Goal: Task Accomplishment & Management: Complete application form

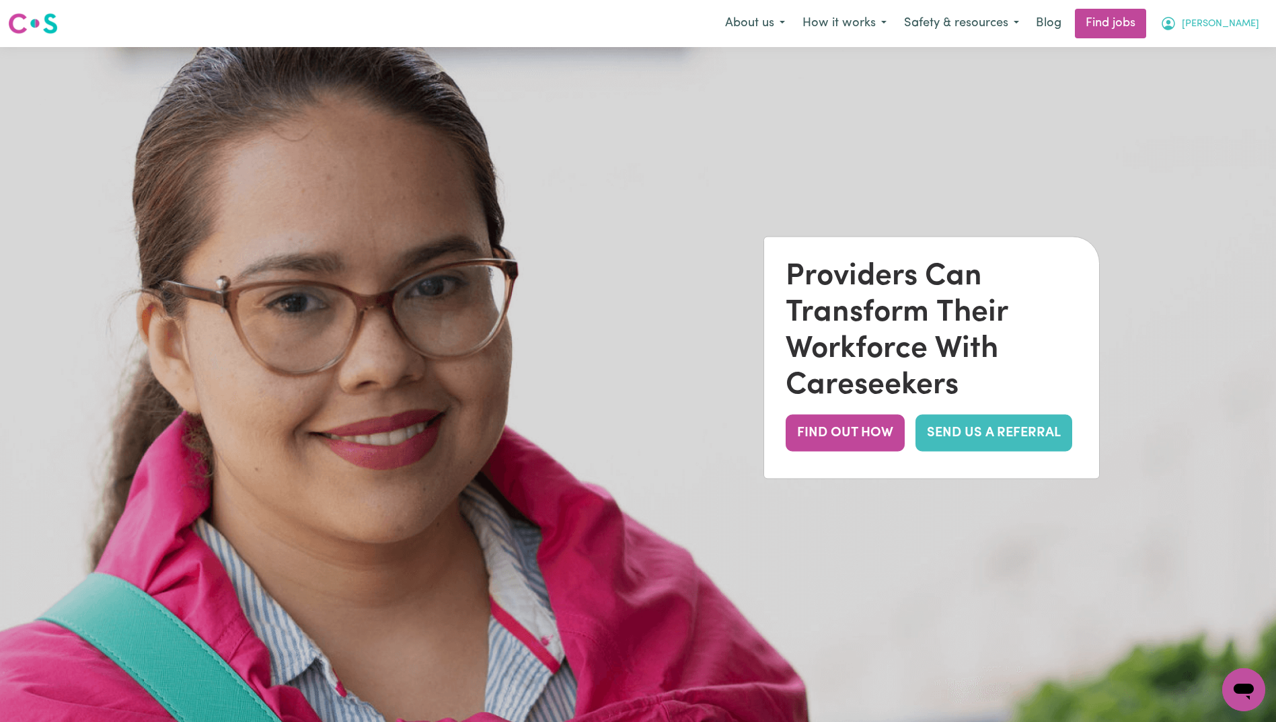
click at [1246, 20] on span "[PERSON_NAME]" at bounding box center [1220, 24] width 77 height 15
click at [1203, 54] on link "My Account" at bounding box center [1214, 53] width 106 height 26
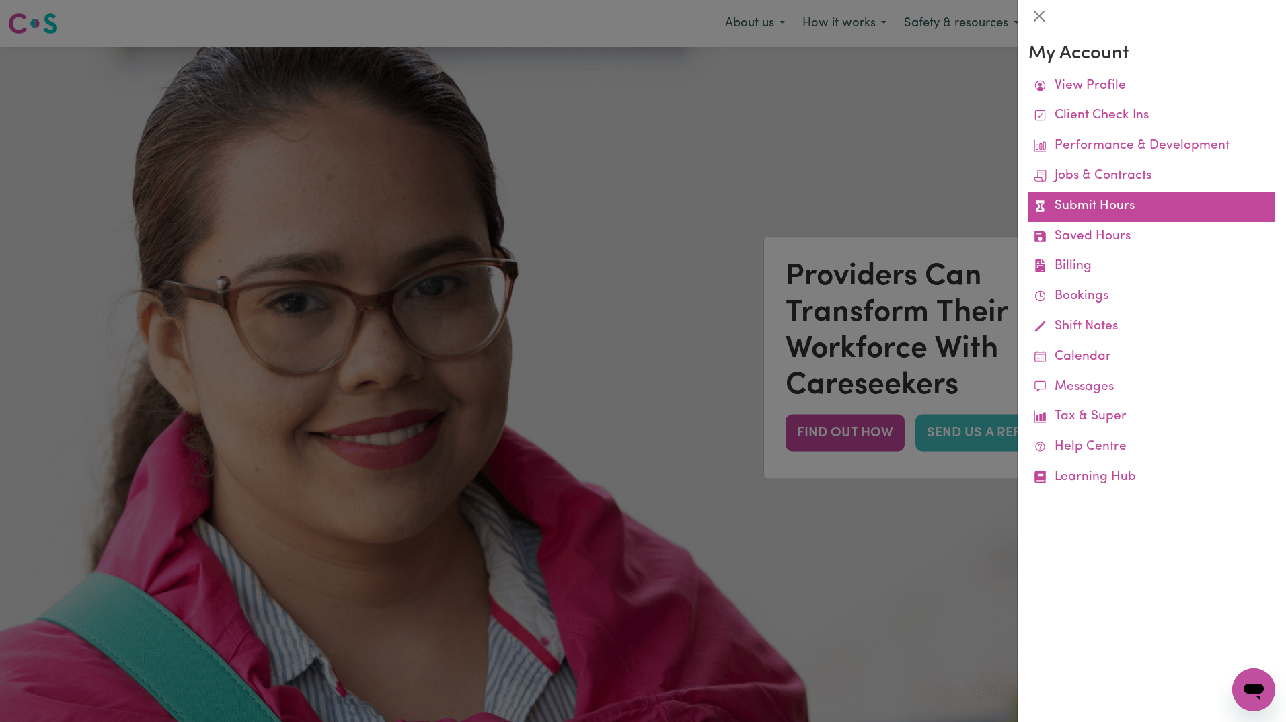
click at [1093, 204] on link "Submit Hours" at bounding box center [1151, 207] width 247 height 30
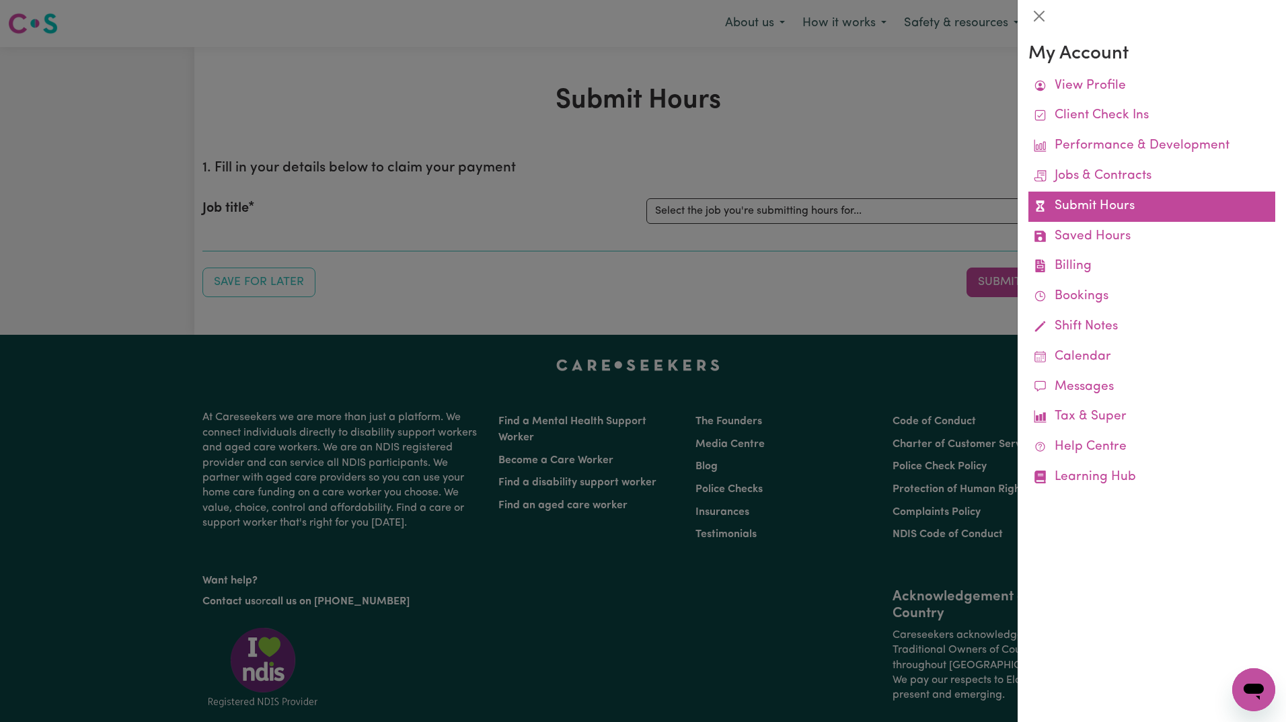
click at [1106, 205] on link "Submit Hours" at bounding box center [1151, 207] width 247 height 30
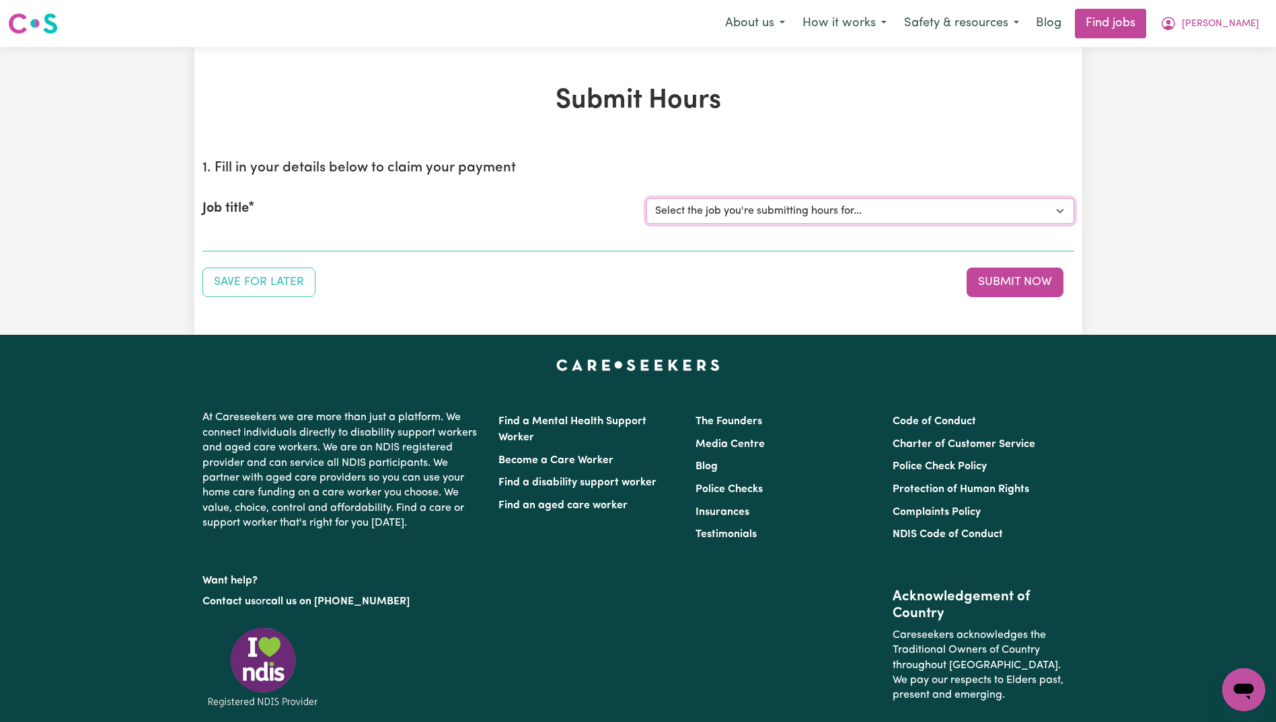
click at [802, 204] on select "Select the job you're submitting hours for... [Ailsa Skellern] Aged Care Worker…" at bounding box center [860, 211] width 428 height 26
select select "14521"
click at [646, 198] on select "Select the job you're submitting hours for... [Ailsa Skellern] Aged Care Worker…" at bounding box center [860, 211] width 428 height 26
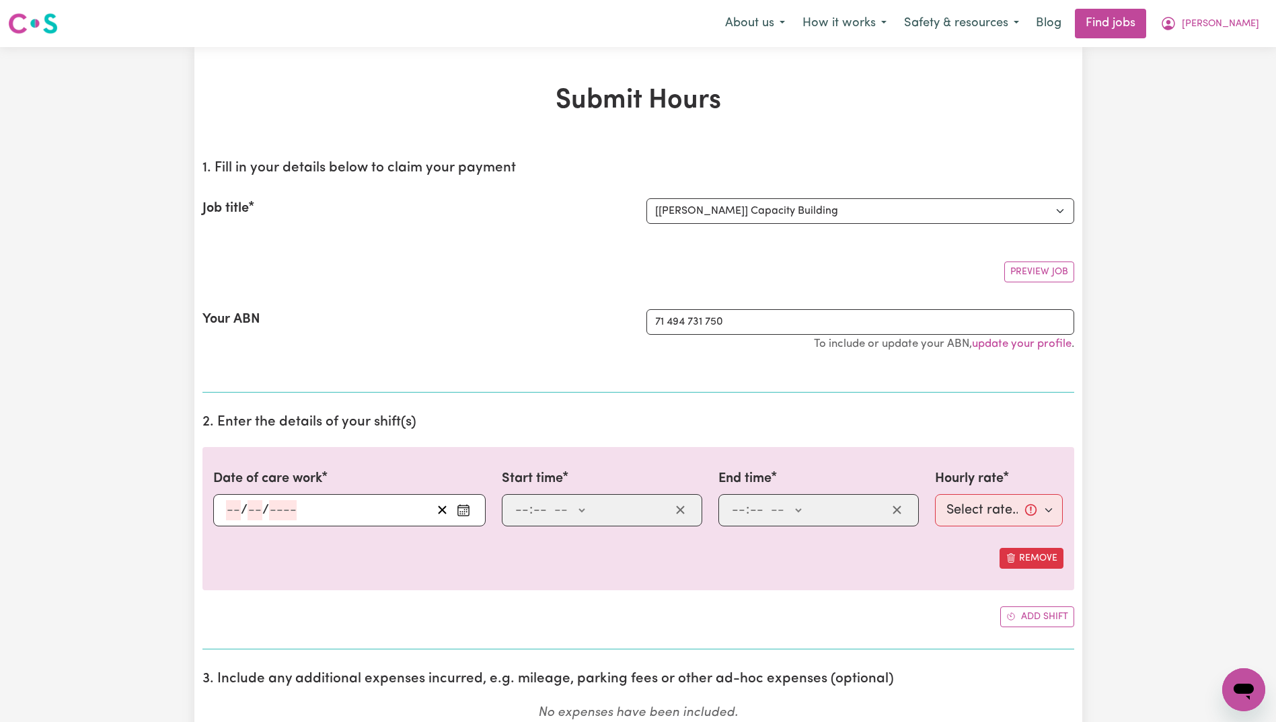
click at [227, 508] on input "number" at bounding box center [233, 510] width 15 height 20
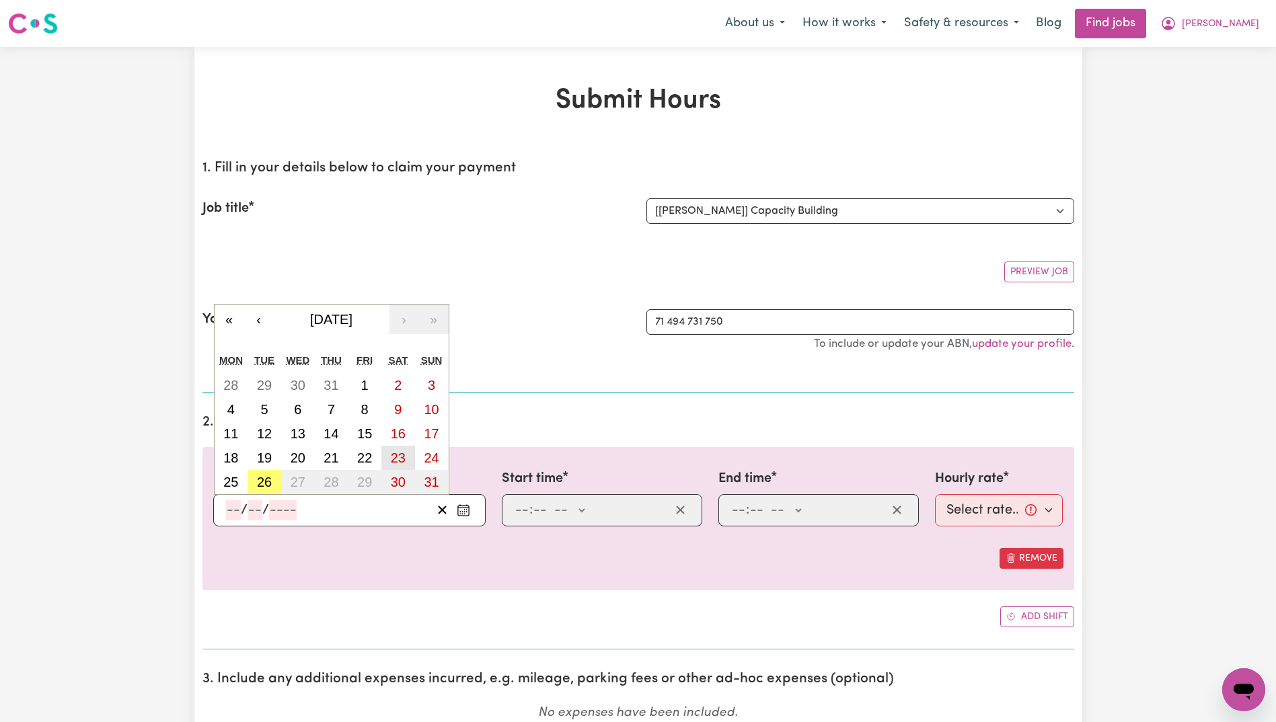
click at [404, 456] on abbr "23" at bounding box center [398, 458] width 15 height 15
type input "[DATE]"
type input "23"
type input "8"
type input "2025"
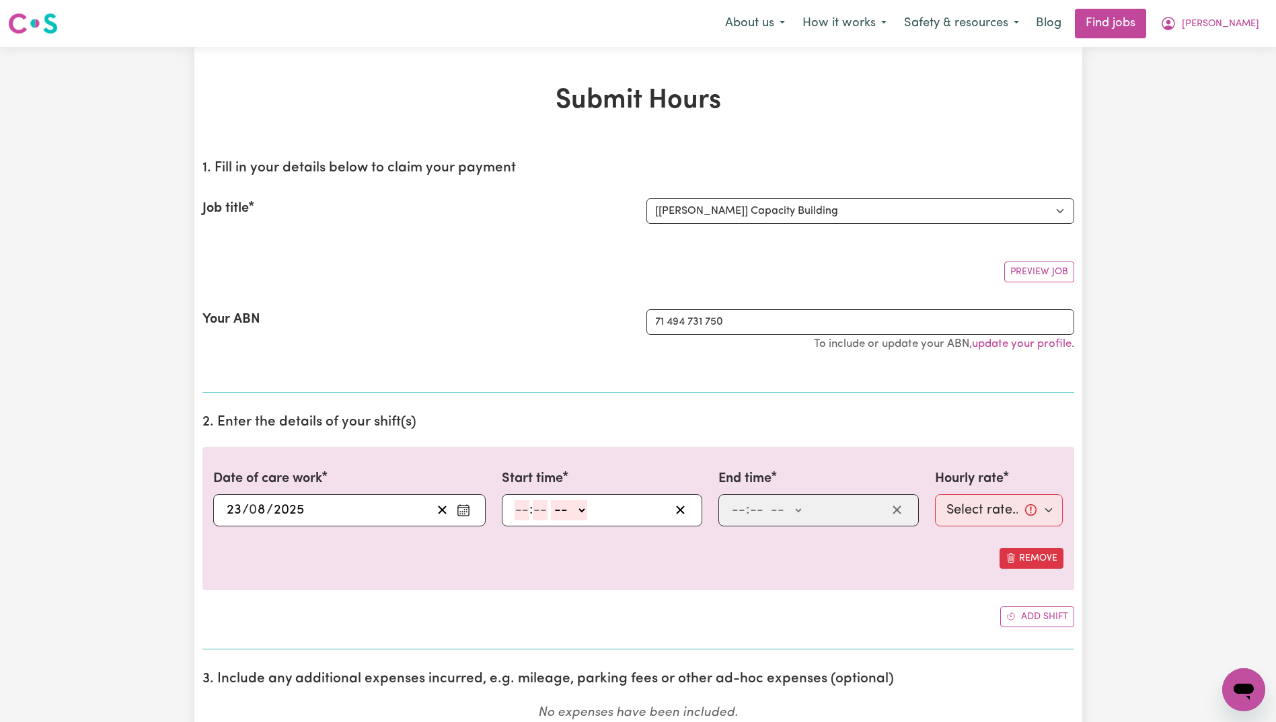
click at [511, 511] on div ": -- AM PM" at bounding box center [602, 510] width 200 height 32
click at [520, 513] on input "number" at bounding box center [522, 510] width 15 height 20
type input "9"
type input "00"
select select "am"
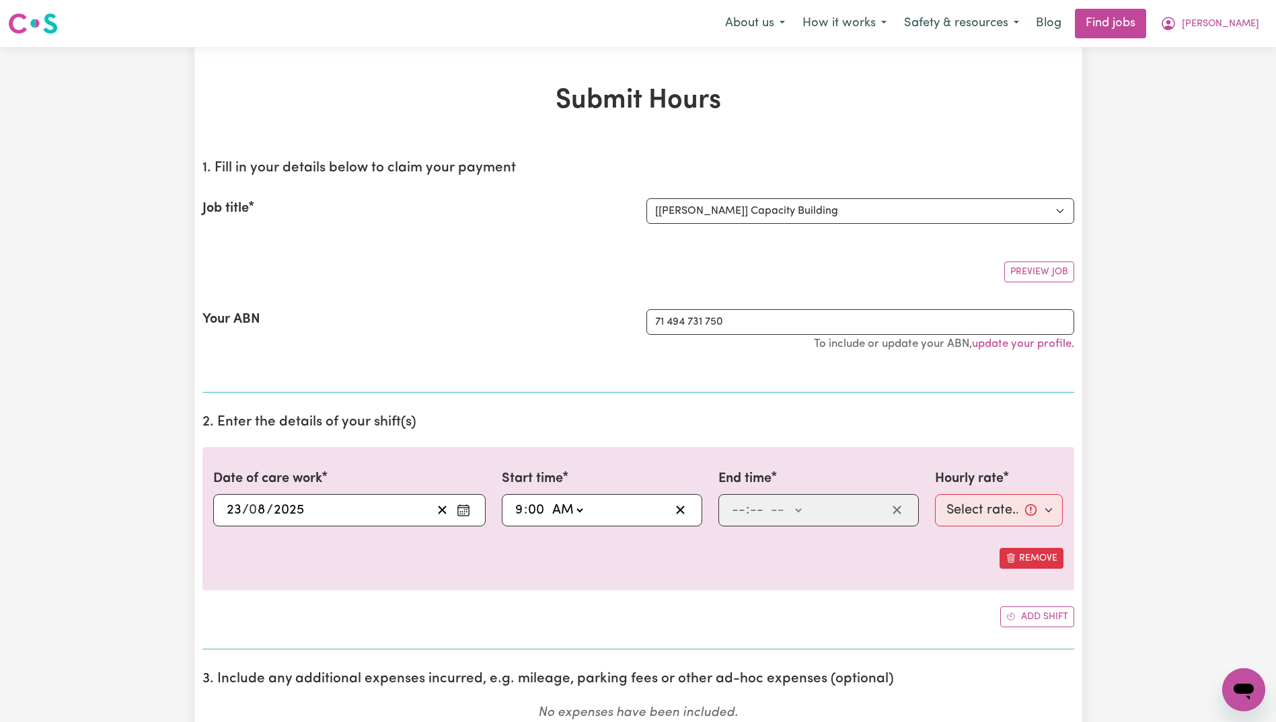
type input "09:00"
type input "0"
type input "2"
type input "00"
select select "pm"
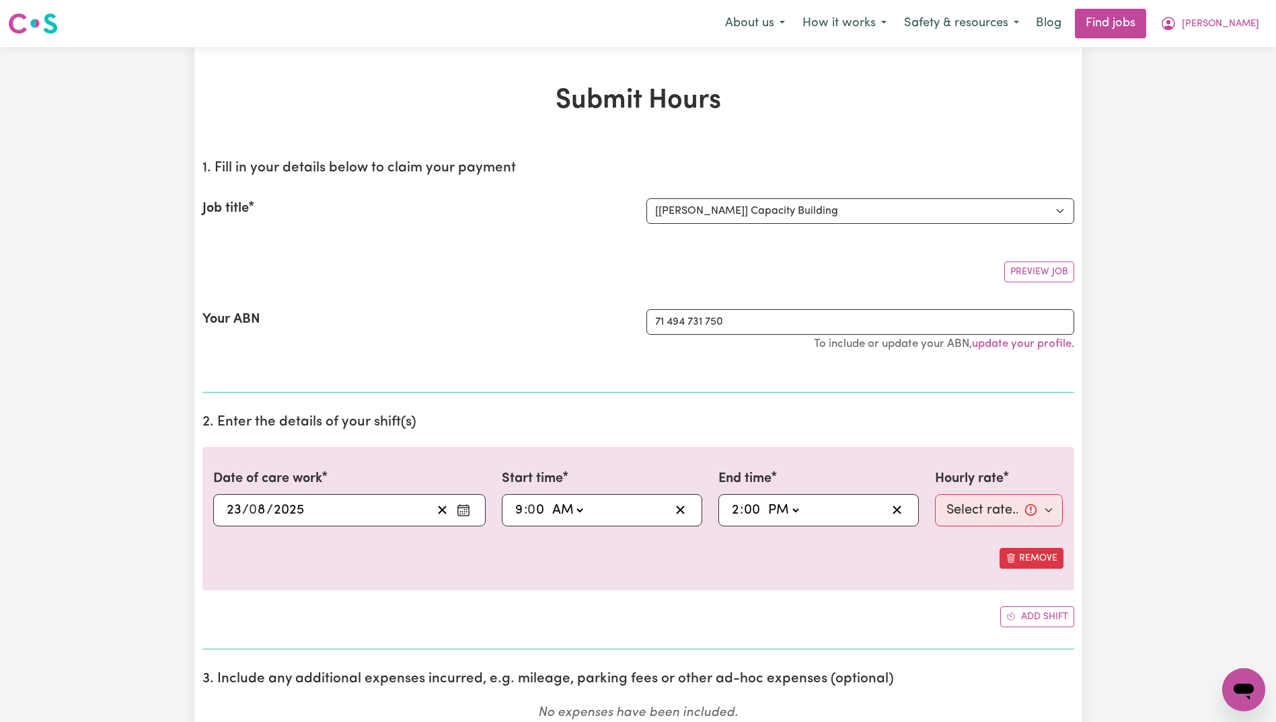
type input "14:00"
type input "0"
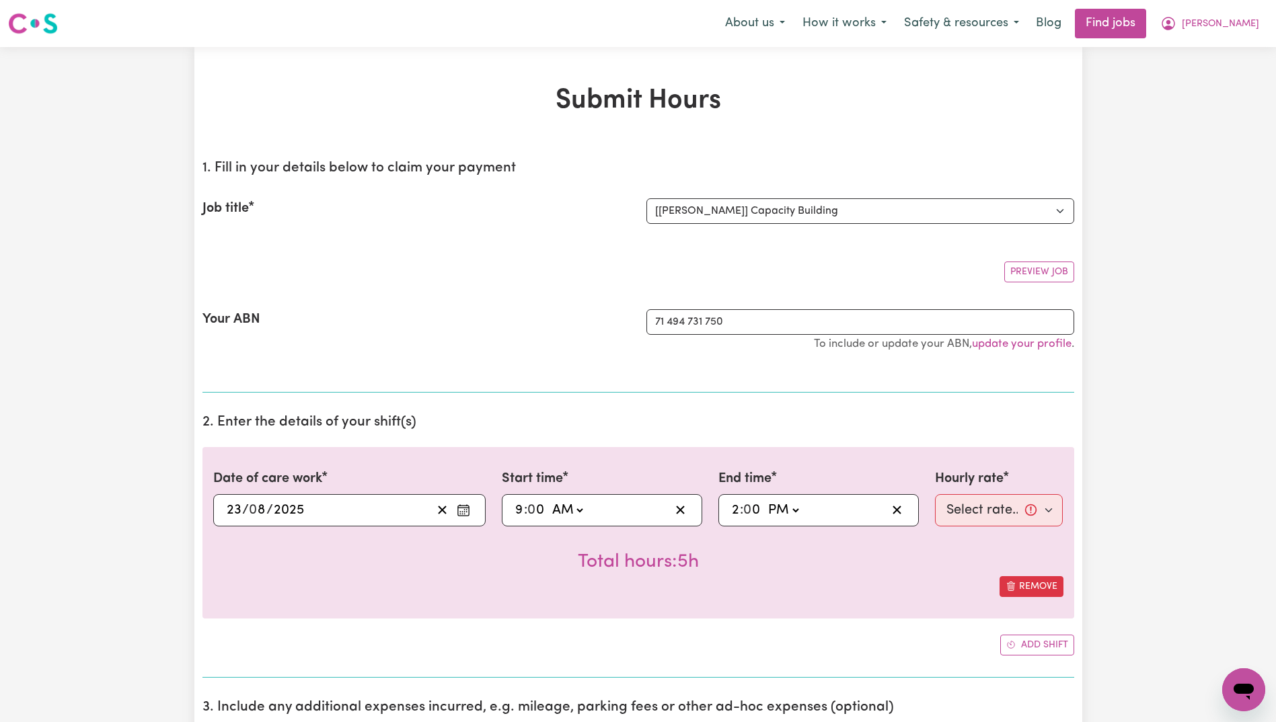
click at [1030, 493] on div "Hourly rate Select rate... $58.75 (Weekday) $58.75 ([DATE]) $58.75 ([DATE])" at bounding box center [999, 498] width 128 height 58
click at [1035, 504] on select "Select rate... $58.75 (Weekday) $58.75 ([DATE]) $58.75 ([DATE])" at bounding box center [999, 510] width 128 height 32
select select "58.75-[DATE]"
click at [935, 494] on select "Select rate... $58.75 (Weekday) $58.75 ([DATE]) $58.75 ([DATE])" at bounding box center [999, 510] width 128 height 32
click at [913, 595] on div "Remove" at bounding box center [638, 586] width 850 height 21
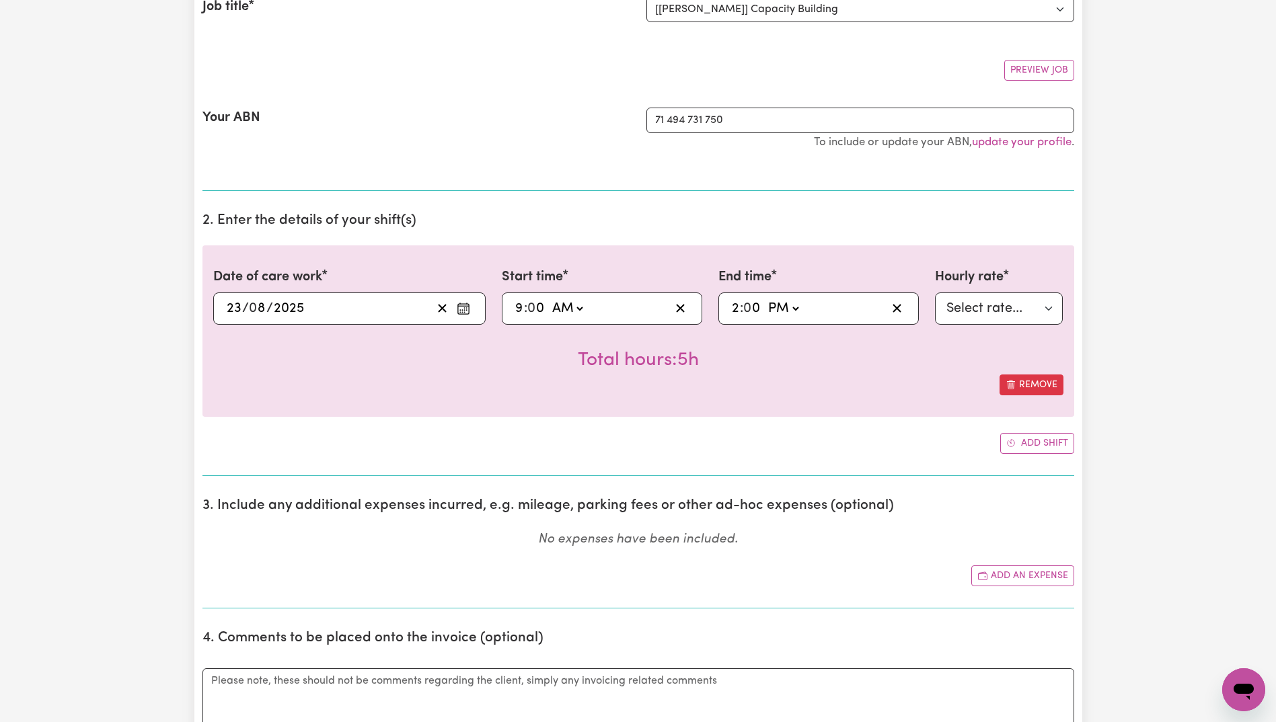
scroll to position [471, 0]
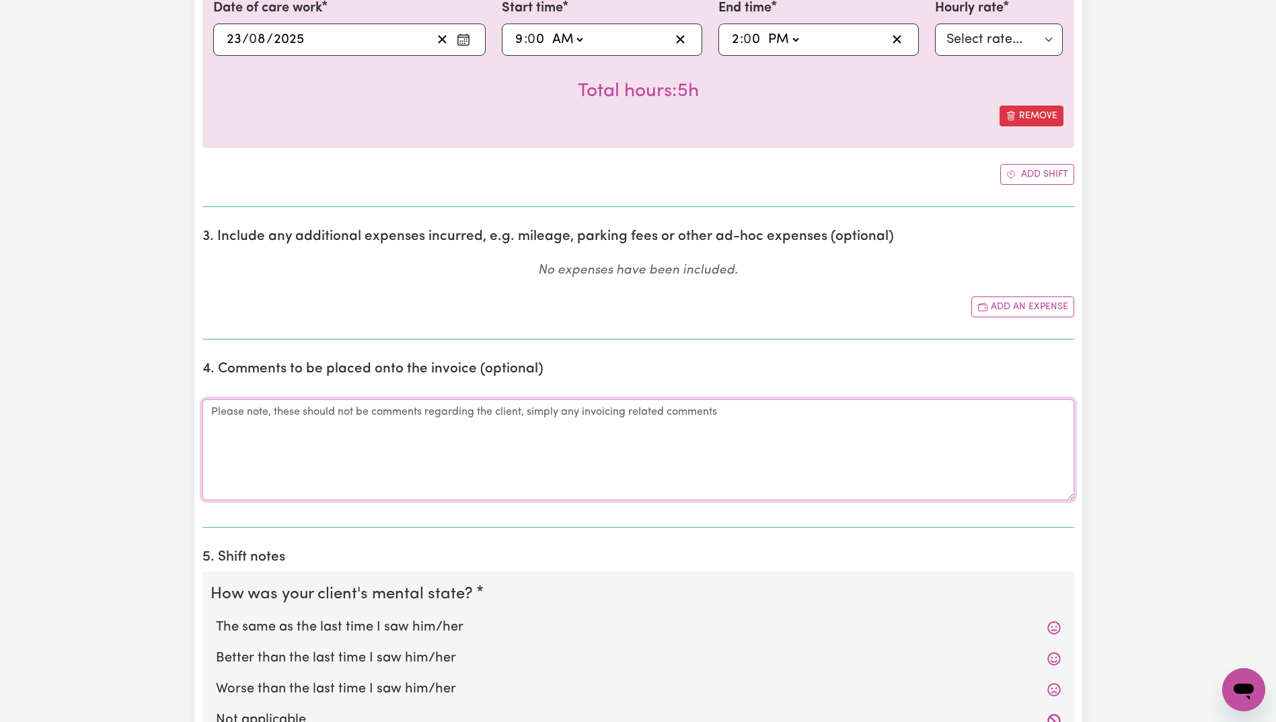
click at [687, 441] on textarea "Comments" at bounding box center [638, 450] width 872 height 101
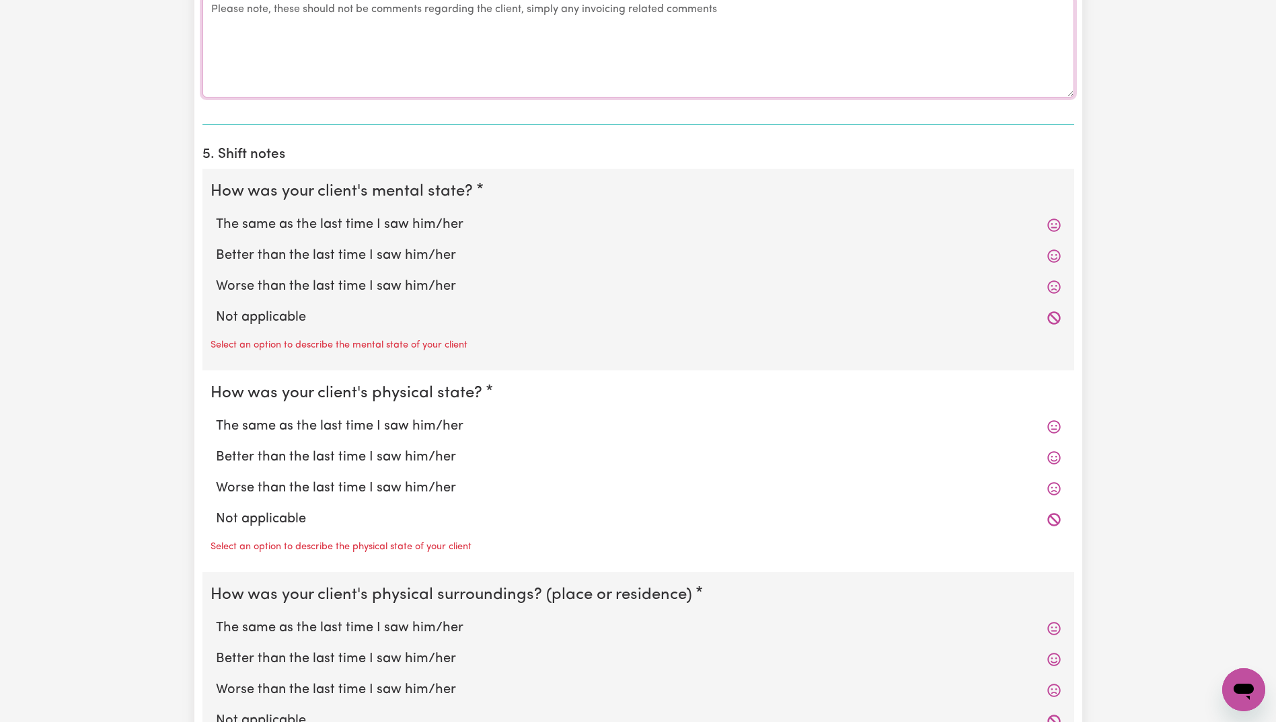
scroll to position [874, 0]
click at [1052, 322] on icon at bounding box center [1053, 317] width 13 height 13
click at [1049, 310] on span at bounding box center [1053, 317] width 13 height 16
click at [1053, 318] on icon at bounding box center [1053, 317] width 13 height 13
click at [1058, 223] on icon at bounding box center [1053, 224] width 13 height 13
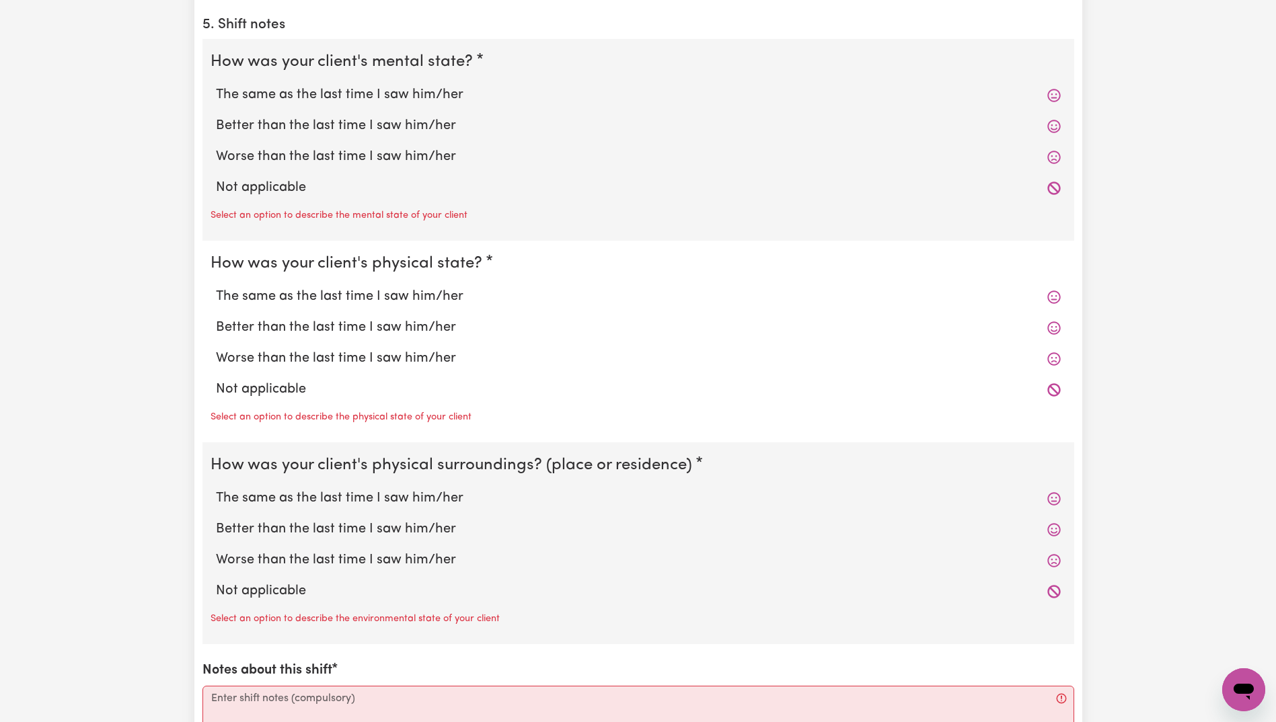
scroll to position [1009, 0]
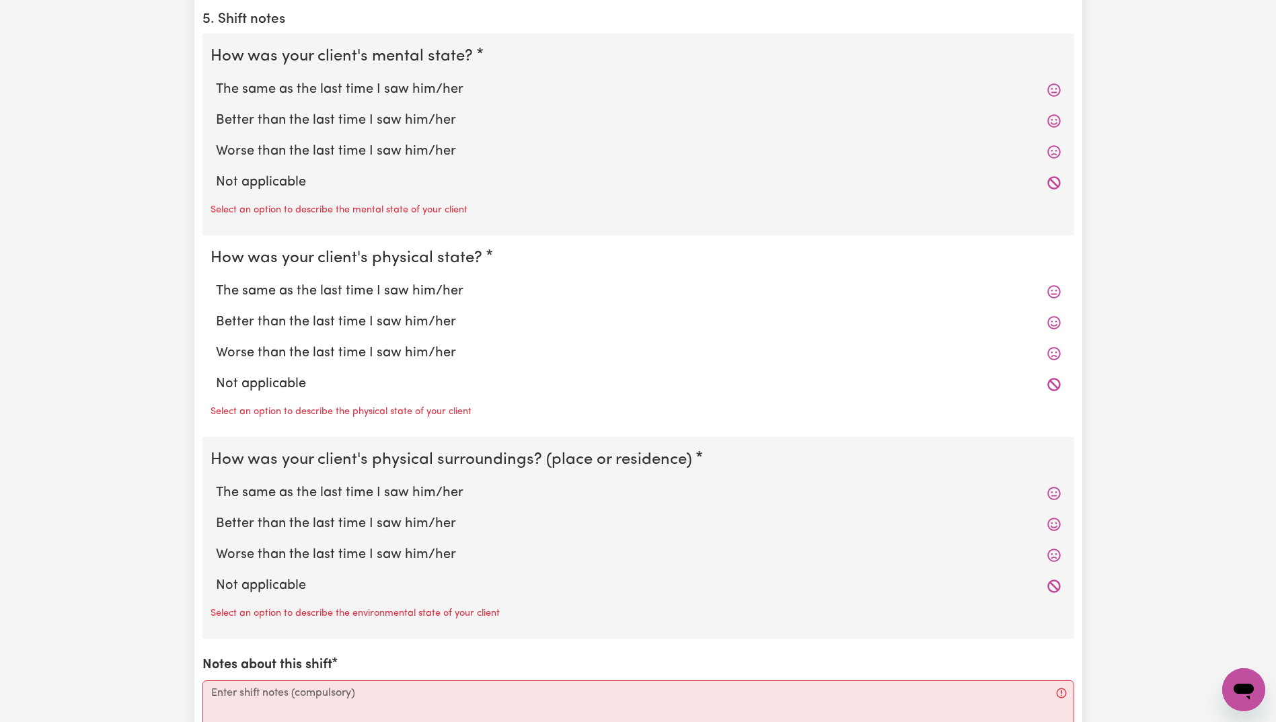
click at [378, 198] on div "Select an option to describe the mental state of your client" at bounding box center [639, 209] width 856 height 22
click at [383, 215] on p "Select an option to describe the mental state of your client" at bounding box center [339, 210] width 257 height 15
click at [1055, 182] on icon at bounding box center [1053, 182] width 13 height 13
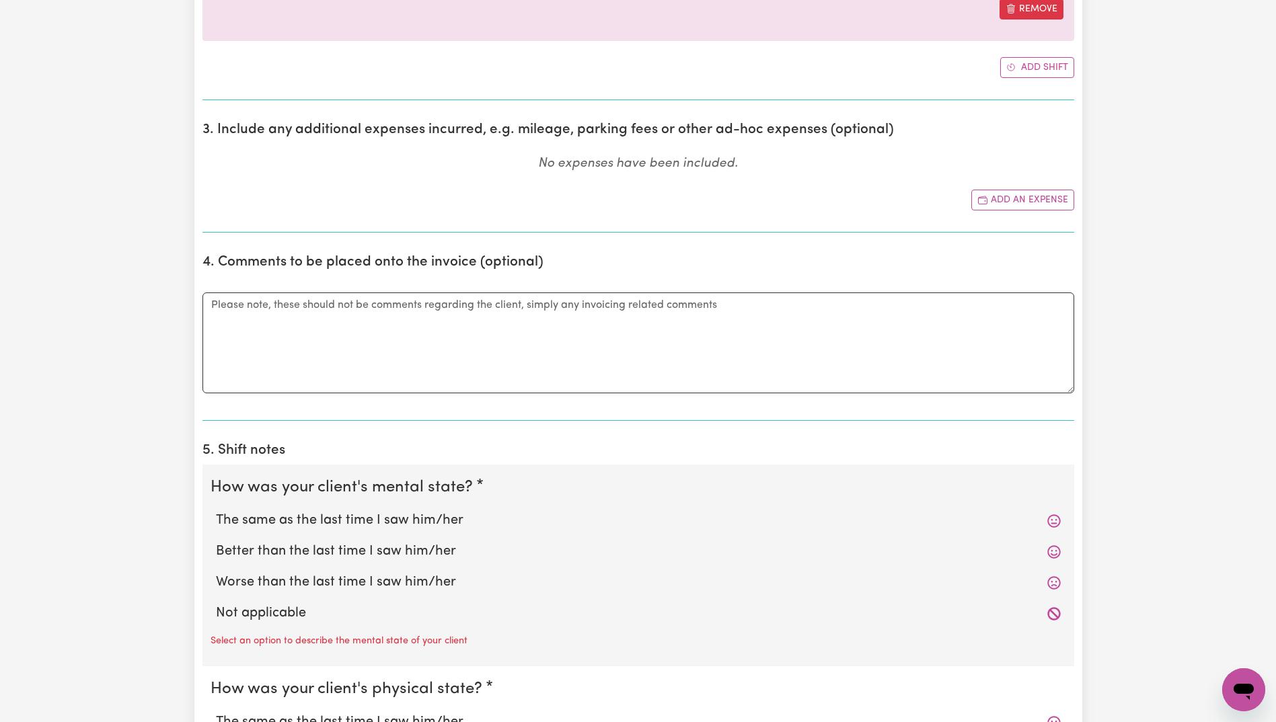
scroll to position [538, 0]
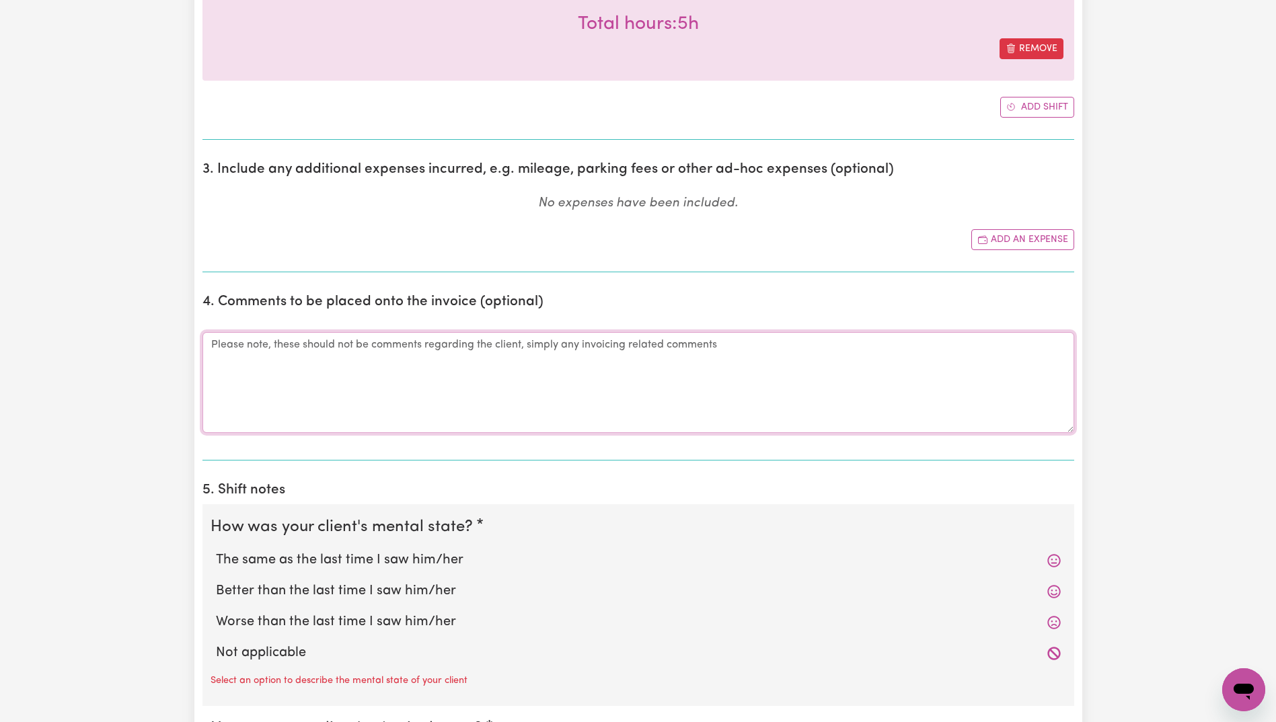
click at [528, 395] on textarea "Comments" at bounding box center [638, 382] width 872 height 101
click at [771, 220] on section "3. Include any additional expenses incurred, e.g. mileage, parking fees or othe…" at bounding box center [638, 212] width 872 height 122
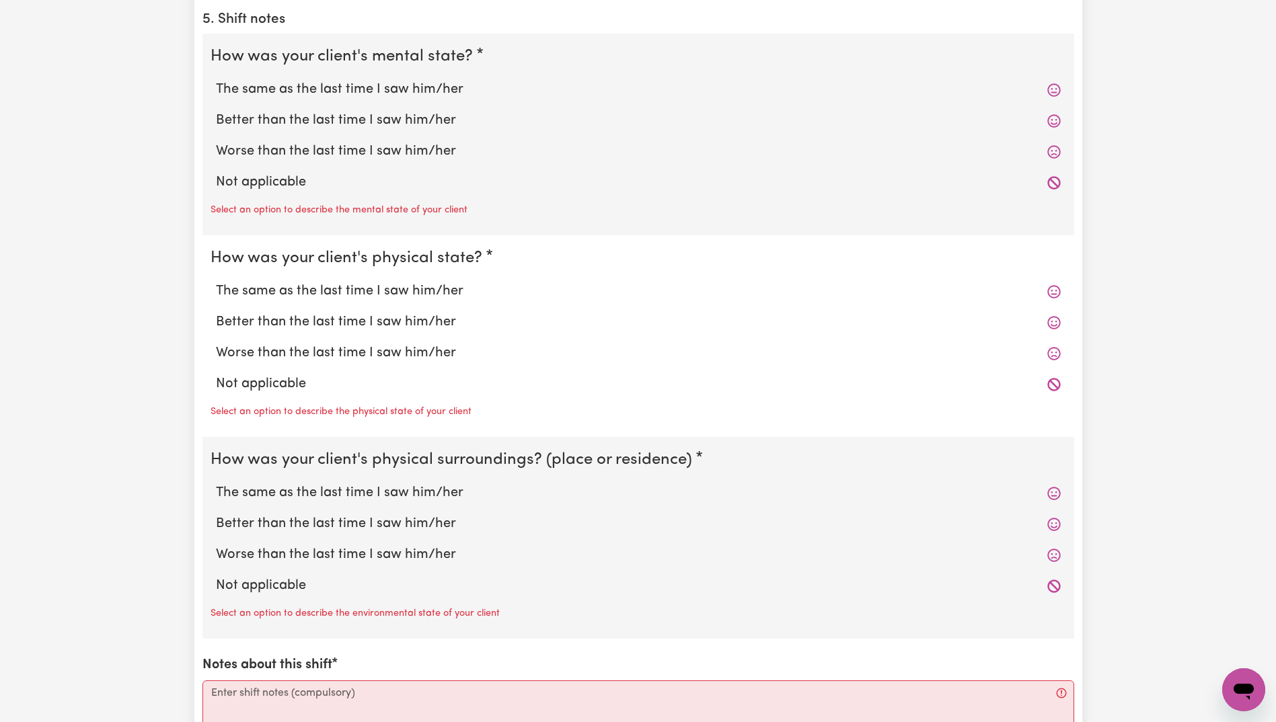
scroll to position [1076, 0]
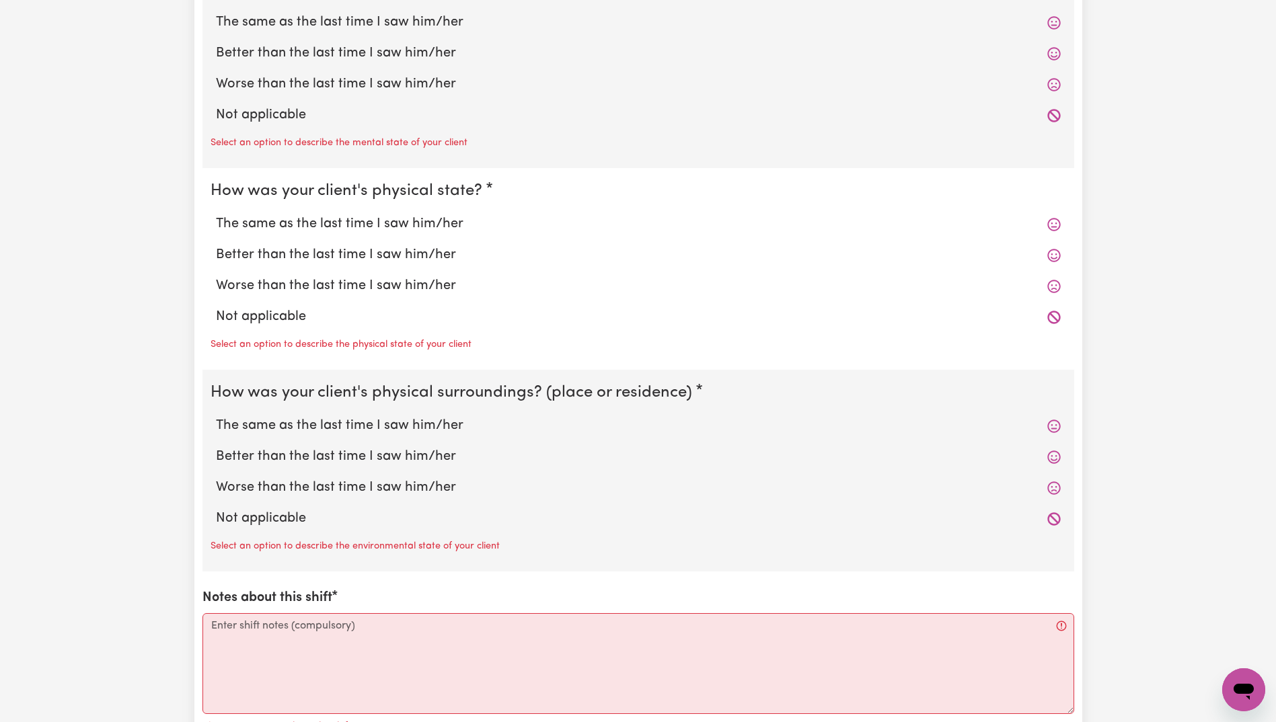
click at [1054, 318] on icon at bounding box center [1053, 317] width 13 height 13
click at [643, 322] on label "Not applicable" at bounding box center [638, 317] width 845 height 20
click at [216, 307] on input "Not applicable" at bounding box center [215, 306] width 1 height 1
radio input "true"
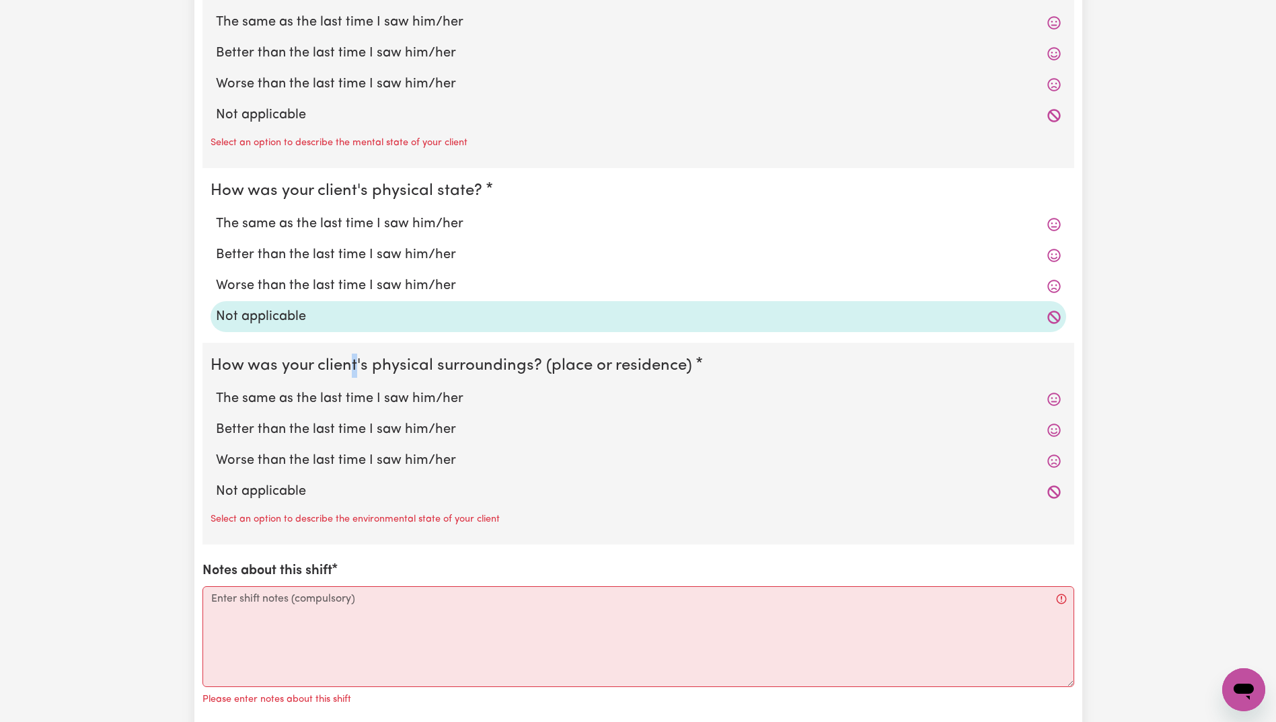
click at [354, 354] on legend "How was your client's physical surroundings? (place or residence)" at bounding box center [454, 366] width 487 height 24
drag, startPoint x: 354, startPoint y: 354, endPoint x: 263, endPoint y: 111, distance: 259.9
click at [263, 110] on label "Not applicable" at bounding box center [638, 115] width 845 height 20
click at [216, 105] on input "Not applicable" at bounding box center [215, 104] width 1 height 1
radio input "true"
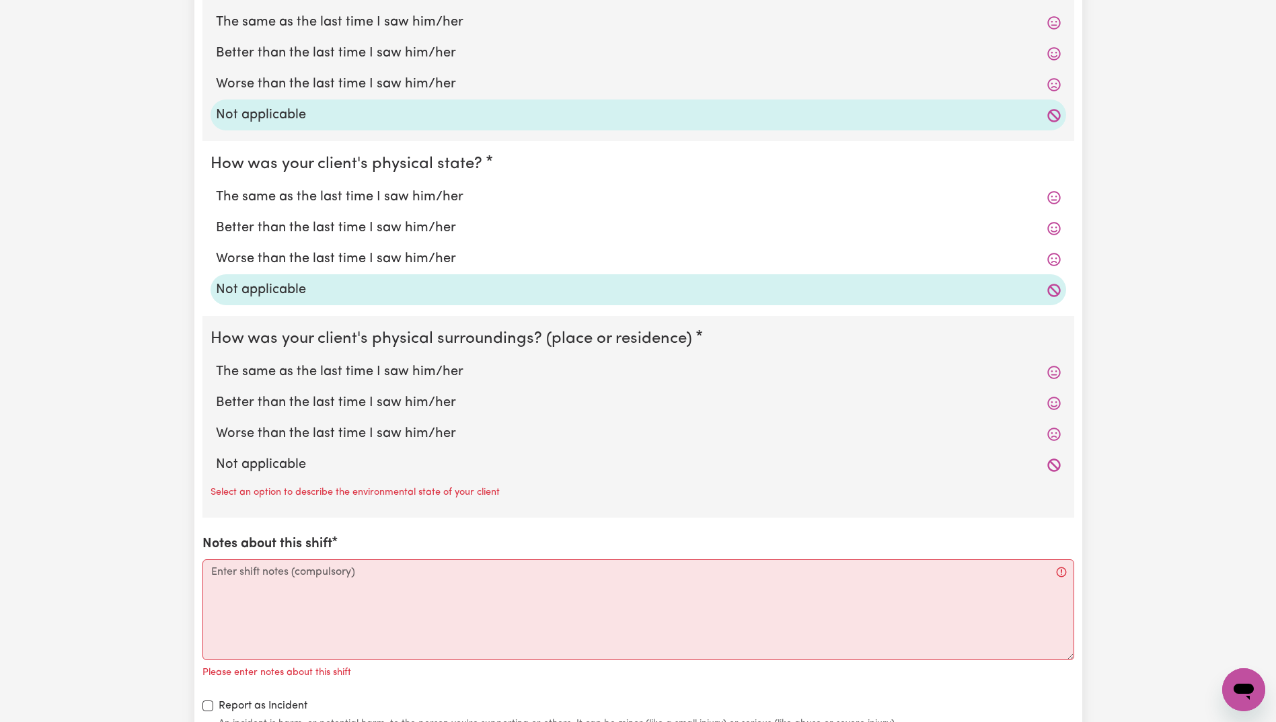
click at [311, 467] on label "Not applicable" at bounding box center [638, 465] width 845 height 20
click at [216, 455] on input "Not applicable" at bounding box center [215, 454] width 1 height 1
radio input "true"
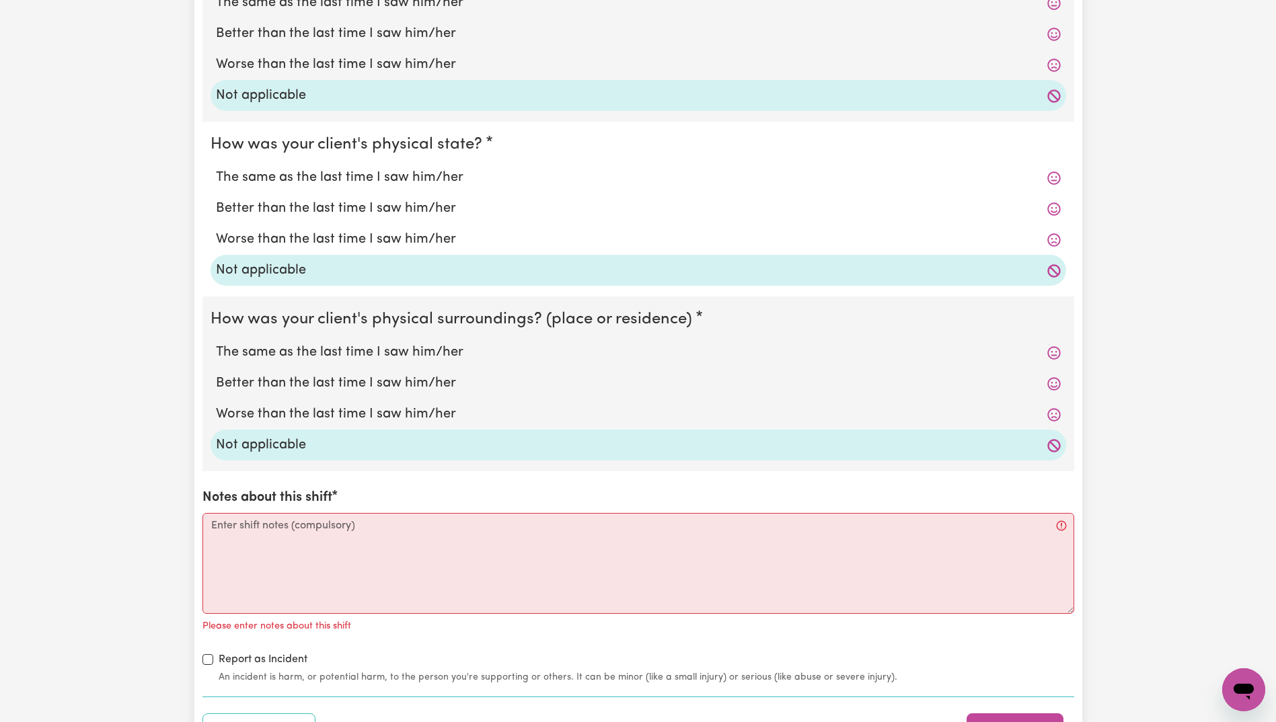
scroll to position [1412, 0]
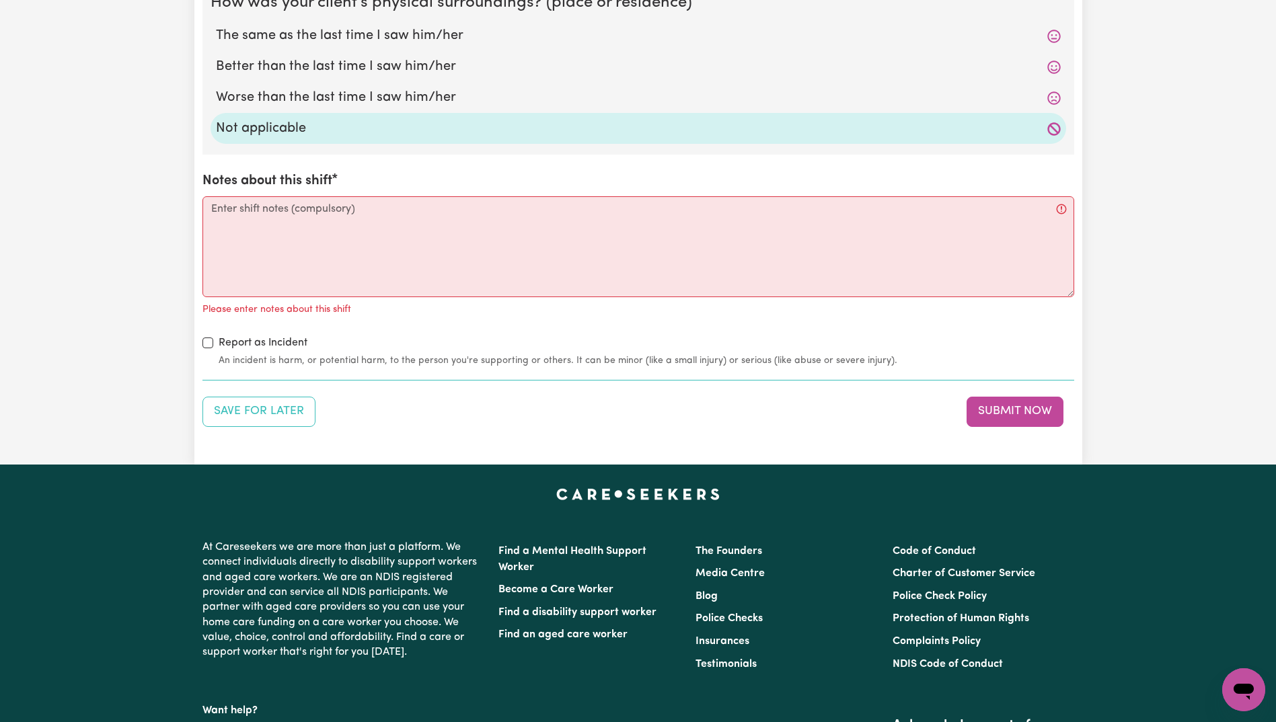
click at [298, 190] on label "Notes about this shift" at bounding box center [267, 181] width 130 height 20
click at [298, 196] on textarea "Notes about this shift" at bounding box center [638, 246] width 872 height 101
click at [309, 226] on textarea "Notes about this shift" at bounding box center [638, 246] width 872 height 101
click at [424, 244] on textarea "Notes about this shift" at bounding box center [638, 246] width 872 height 101
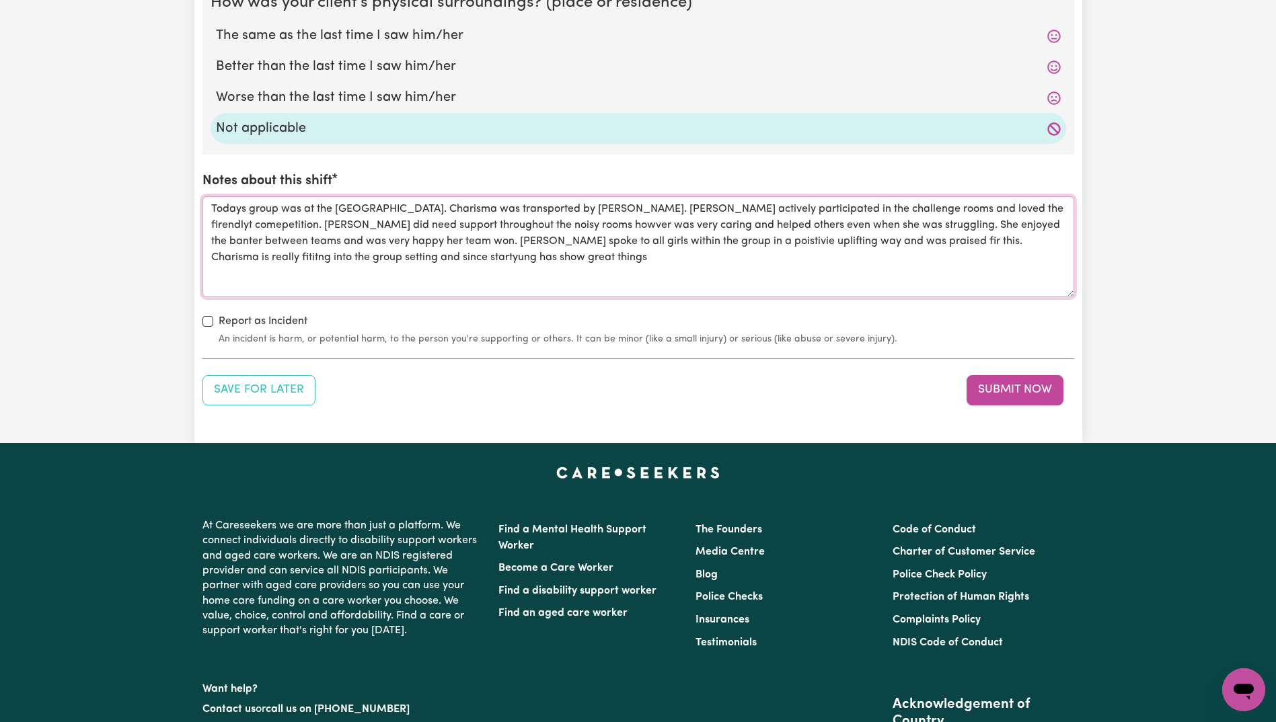
drag, startPoint x: 328, startPoint y: 246, endPoint x: 191, endPoint y: 194, distance: 146.0
paste textarea "’s group was held at the [GEOGRAPHIC_DATA]. [PERSON_NAME] was transported by [P…"
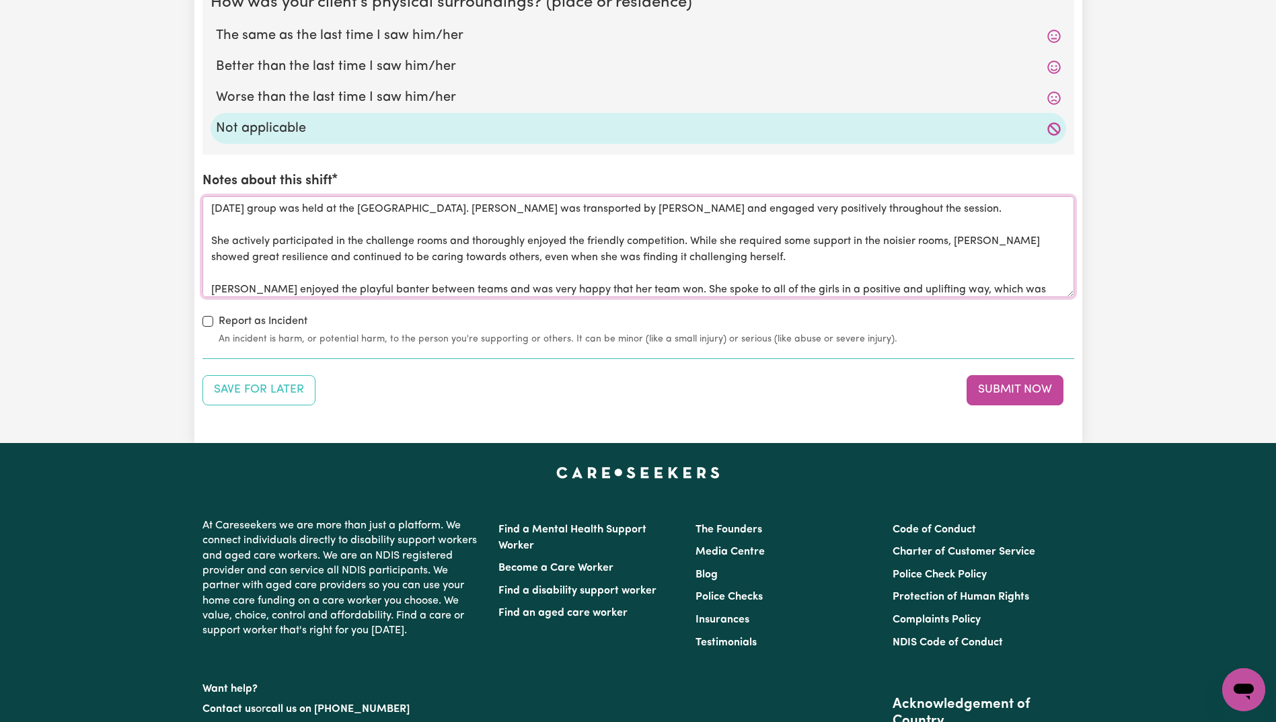
scroll to position [65, 0]
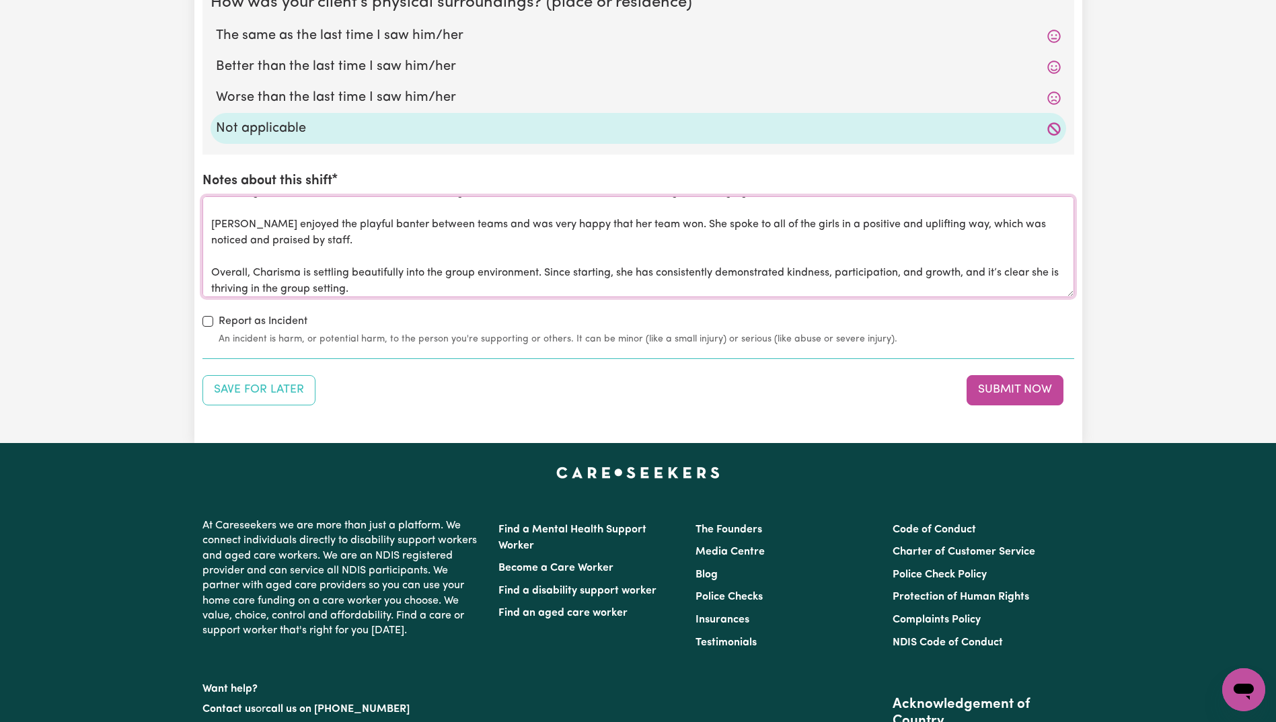
click at [304, 254] on textarea "[DATE] group was held at the [GEOGRAPHIC_DATA]. [PERSON_NAME] was transported b…" at bounding box center [638, 246] width 872 height 101
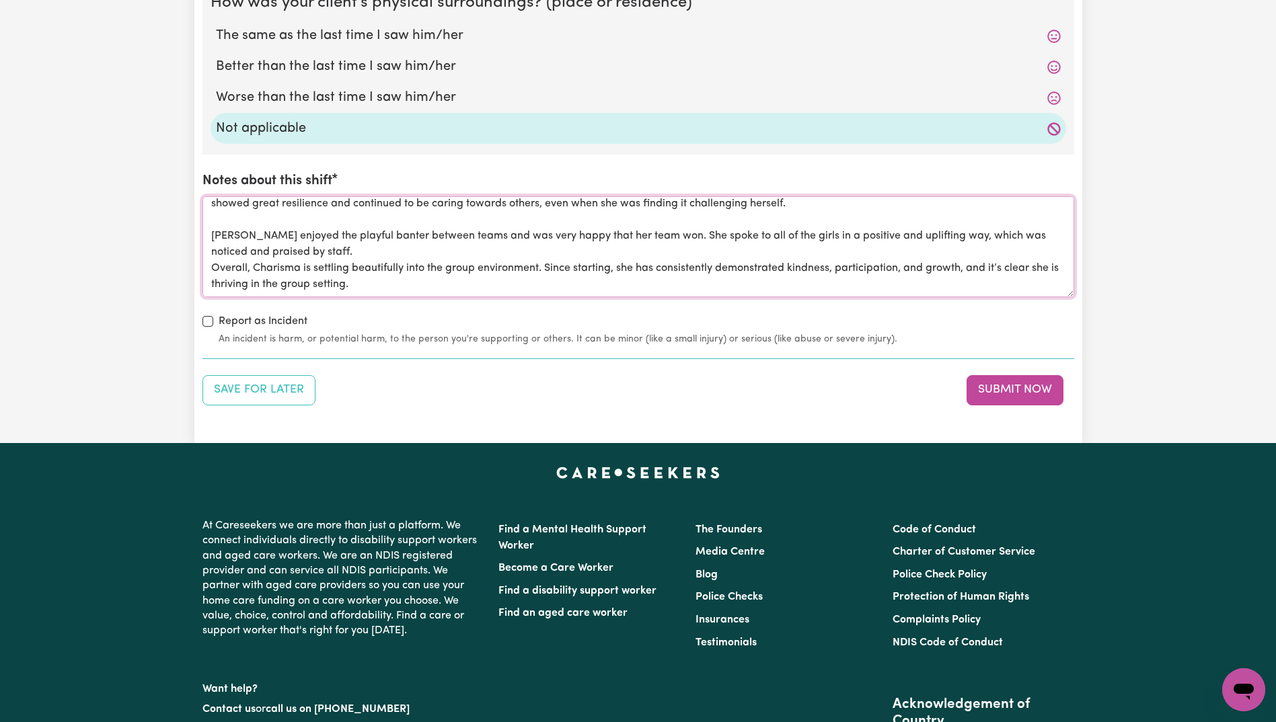
click at [241, 220] on textarea "[DATE] group was held at the [GEOGRAPHIC_DATA]. [PERSON_NAME] was transported b…" at bounding box center [638, 246] width 872 height 101
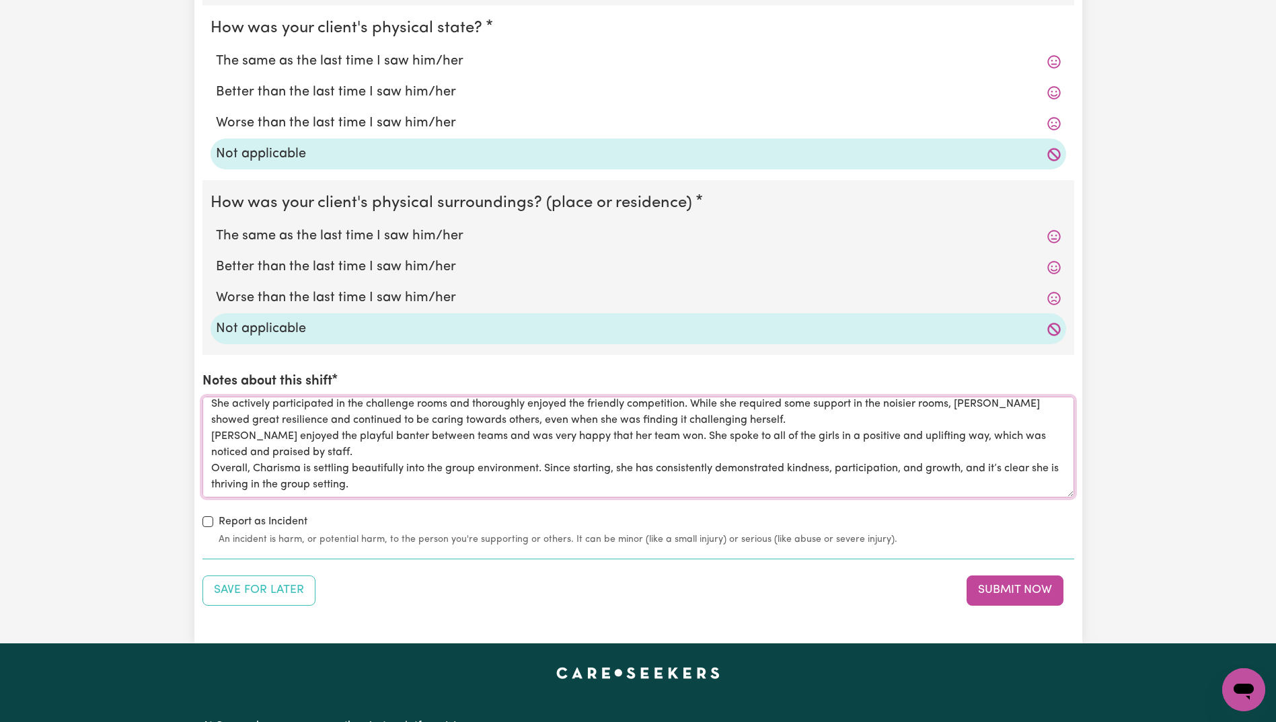
scroll to position [1412, 0]
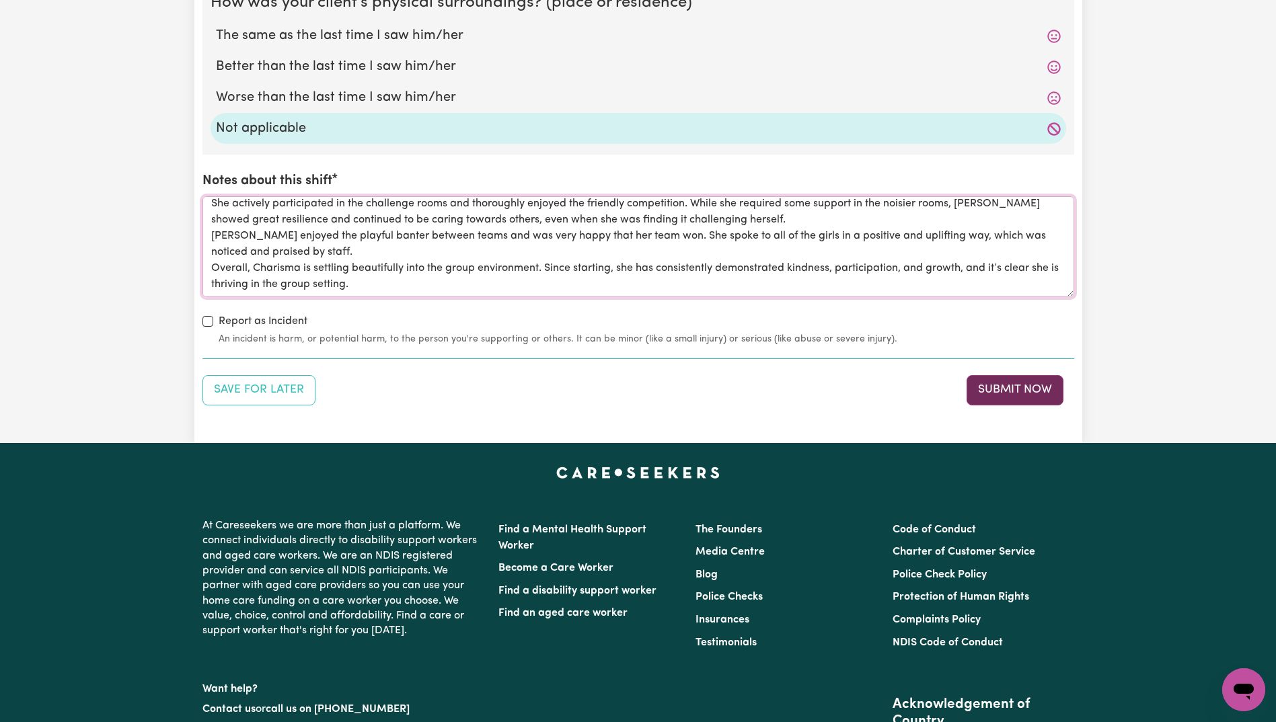
type textarea "[DATE] group was held at the [GEOGRAPHIC_DATA]. [PERSON_NAME] was transported b…"
click at [1047, 395] on button "Submit Now" at bounding box center [1015, 390] width 97 height 30
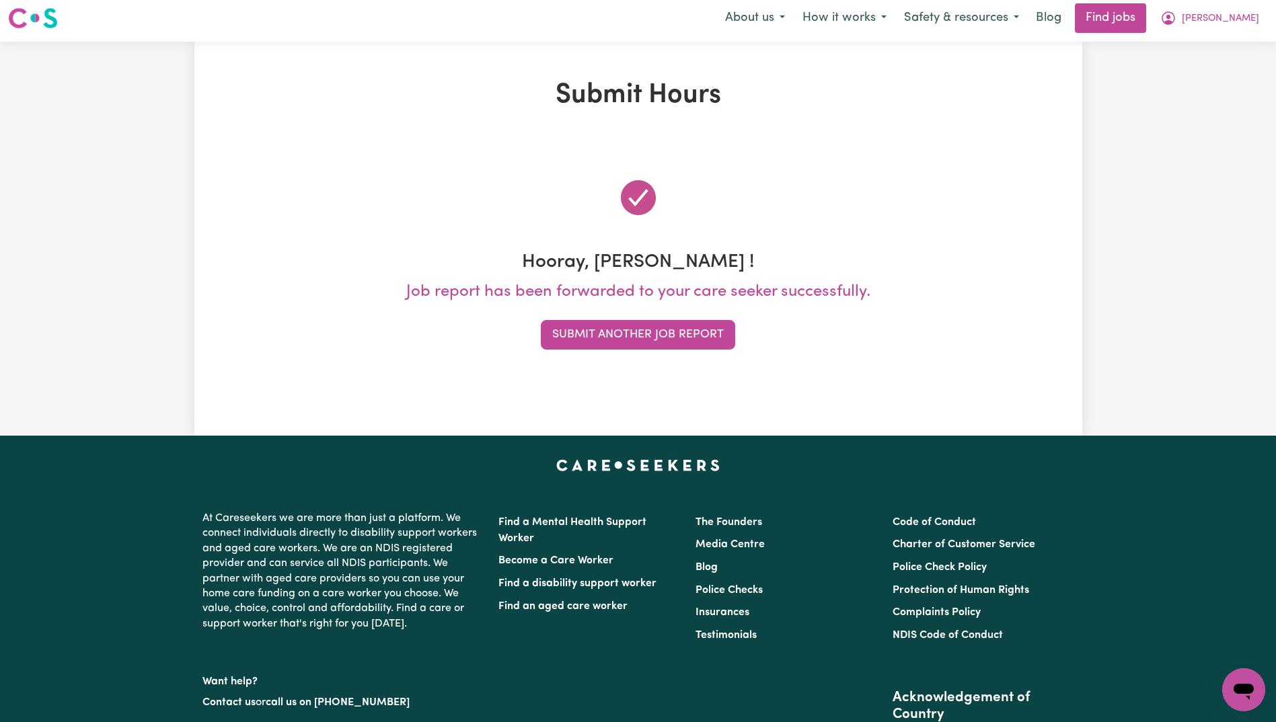
scroll to position [0, 0]
